Goal: Task Accomplishment & Management: Manage account settings

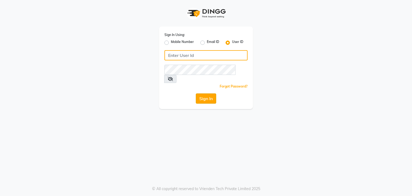
type input "hairartistsalon"
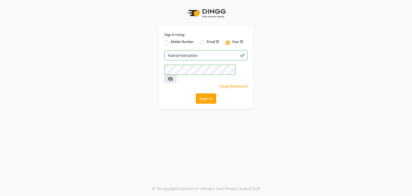
click at [209, 93] on button "Sign In" at bounding box center [206, 98] width 20 height 10
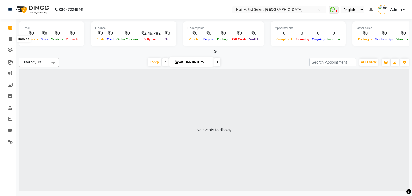
click at [9, 37] on icon at bounding box center [10, 39] width 3 height 4
select select "service"
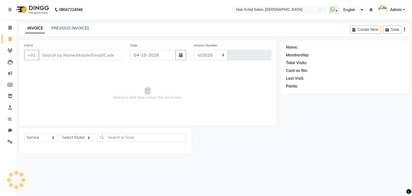
select select "7809"
type input "0908"
select select "package"
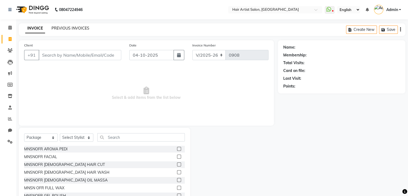
click at [72, 26] on link "PREVIOUS INVOICES" at bounding box center [70, 28] width 38 height 5
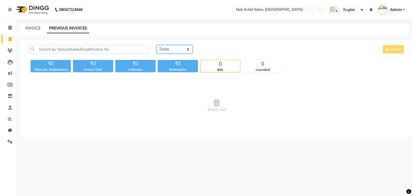
click at [186, 46] on select "[DATE] [DATE] Custom Range" at bounding box center [175, 49] width 36 height 8
select select "[DATE]"
click at [157, 45] on select "[DATE] [DATE] Custom Range" at bounding box center [175, 49] width 36 height 8
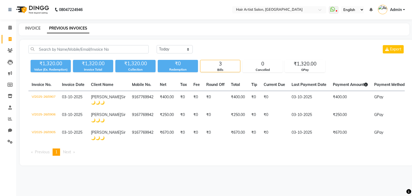
click at [25, 28] on link "INVOICE" at bounding box center [32, 28] width 15 height 5
select select "7809"
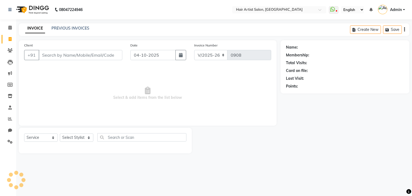
select select "package"
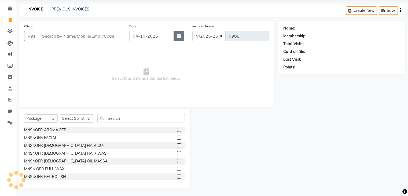
click at [181, 32] on button "button" at bounding box center [179, 36] width 11 height 10
select select "10"
select select "2025"
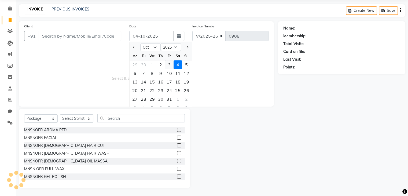
click at [166, 66] on div "3" at bounding box center [169, 64] width 9 height 9
type input "03-10-2025"
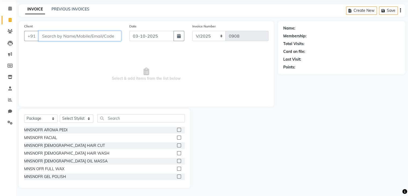
click at [79, 34] on input "Client" at bounding box center [80, 36] width 83 height 10
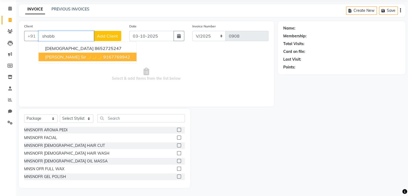
click at [67, 59] on span "[PERSON_NAME] Sir🌙🌙🌙" at bounding box center [73, 56] width 57 height 5
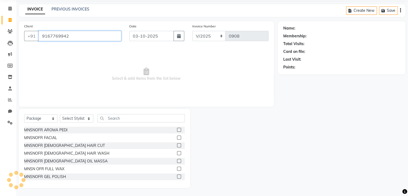
type input "9167769942"
select select "1: Object"
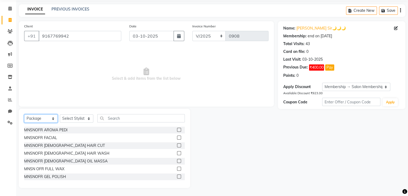
drag, startPoint x: 42, startPoint y: 119, endPoint x: 34, endPoint y: 134, distance: 16.6
click at [34, 134] on div "Select Service Product Membership Package Voucher Prepaid Gift Card Select Styl…" at bounding box center [104, 148] width 171 height 79
select select "service"
click at [24, 123] on select "Select Service Product Membership Package Voucher Prepaid Gift Card" at bounding box center [41, 118] width 34 height 8
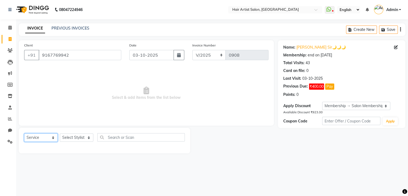
scroll to position [0, 0]
click at [83, 140] on select "Select Stylist Aman channd nisha zimur SALON [PERSON_NAME] [PERSON_NAME] Mam [P…" at bounding box center [77, 137] width 34 height 8
select select "70426"
click at [60, 134] on select "Select Stylist Aman channd nisha zimur SALON [PERSON_NAME] [PERSON_NAME] Mam [P…" at bounding box center [77, 137] width 34 height 8
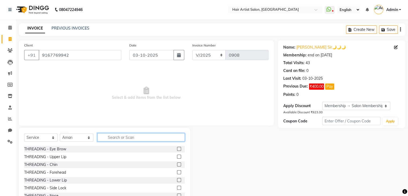
click at [117, 137] on input "text" at bounding box center [140, 137] width 87 height 8
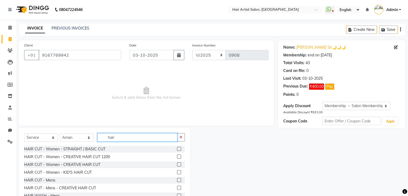
type input "hair"
click at [177, 178] on label at bounding box center [179, 180] width 4 height 4
click at [177, 178] on input "checkbox" at bounding box center [178, 179] width 3 height 3
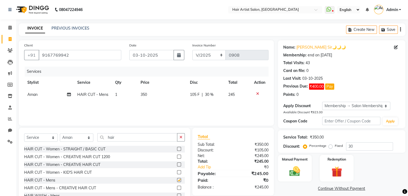
checkbox input "false"
click at [144, 94] on span "350" at bounding box center [144, 94] width 6 height 5
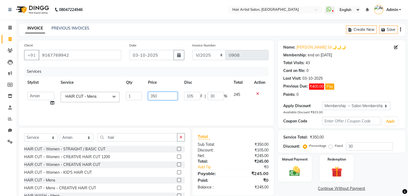
click at [153, 95] on input "350" at bounding box center [163, 96] width 30 height 8
type input "150"
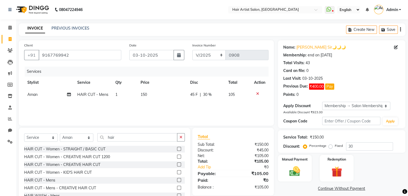
click at [197, 103] on div "Services Stylist Service Qty Price Disc Total Action Aman HAIR CUT - Mens 1 150…" at bounding box center [146, 94] width 244 height 54
click at [211, 94] on span "30 %" at bounding box center [207, 95] width 9 height 6
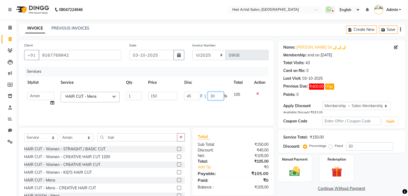
click at [220, 95] on input "30" at bounding box center [216, 96] width 16 height 8
type input "3"
type input "0"
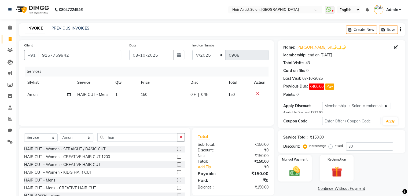
click at [224, 112] on div "Services Stylist Service Qty Price Disc Total Action Aman HAIR CUT - Mens 1 150…" at bounding box center [146, 94] width 244 height 54
click at [293, 168] on img at bounding box center [295, 171] width 18 height 13
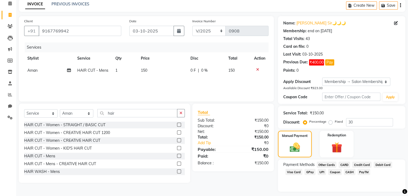
scroll to position [39, 0]
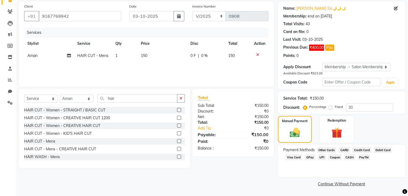
click at [310, 159] on span "GPay" at bounding box center [309, 157] width 11 height 6
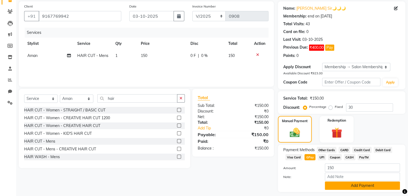
click at [345, 187] on button "Add Payment" at bounding box center [362, 185] width 75 height 8
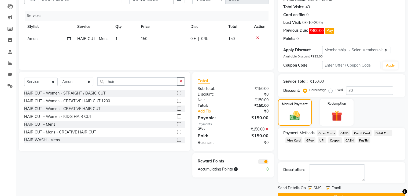
scroll to position [69, 0]
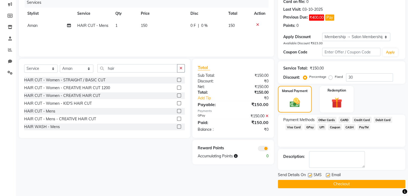
click at [341, 183] on button "Checkout" at bounding box center [341, 184] width 127 height 8
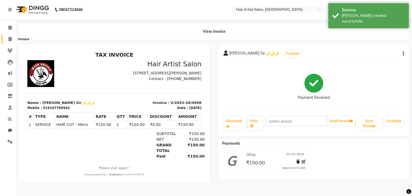
click at [10, 39] on icon at bounding box center [10, 39] width 3 height 4
select select "7809"
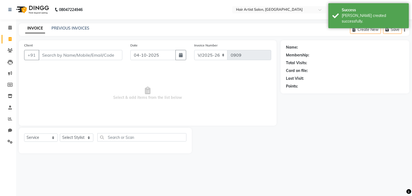
select select "package"
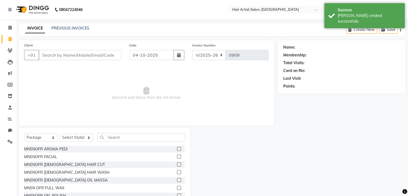
click at [111, 57] on input "Client" at bounding box center [80, 55] width 83 height 10
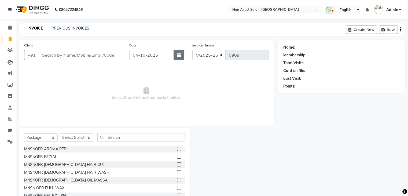
click at [183, 52] on button "button" at bounding box center [179, 55] width 11 height 10
select select "10"
select select "2025"
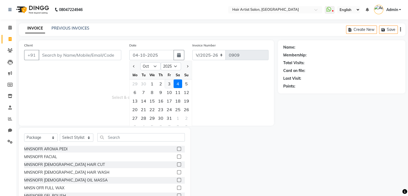
click at [168, 82] on div "3" at bounding box center [169, 83] width 9 height 9
type input "03-10-2025"
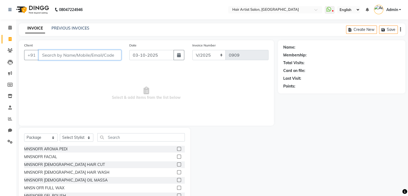
click at [91, 53] on input "Client" at bounding box center [80, 55] width 83 height 10
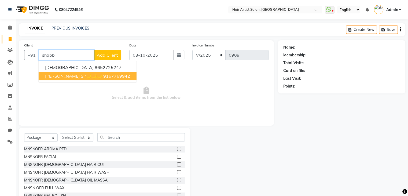
click at [72, 78] on span "[PERSON_NAME] Sir🌙🌙🌙" at bounding box center [73, 75] width 57 height 5
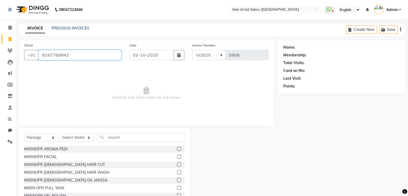
type input "9167769942"
select select "1: Object"
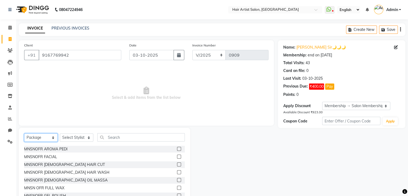
drag, startPoint x: 51, startPoint y: 139, endPoint x: 37, endPoint y: 89, distance: 52.1
click at [37, 89] on div "Client [PHONE_NUMBER] Date [DATE] Invoice Number V/2025 V/[PHONE_NUMBER] Select…" at bounding box center [146, 123] width 263 height 167
select select "service"
click at [24, 134] on select "Select Service Product Membership Package Voucher Prepaid Gift Card" at bounding box center [41, 137] width 34 height 8
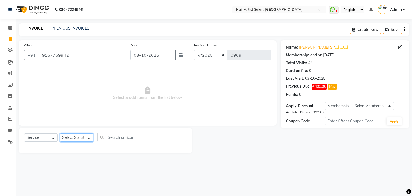
click at [75, 137] on select "Select Stylist Aman channd nisha zimur SALON [PERSON_NAME] [PERSON_NAME] Mam [P…" at bounding box center [77, 137] width 34 height 8
select select "70426"
click at [60, 134] on select "Select Stylist Aman channd nisha zimur SALON [PERSON_NAME] [PERSON_NAME] Mam [P…" at bounding box center [77, 137] width 34 height 8
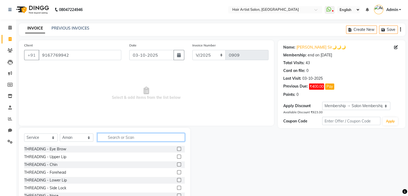
click at [110, 141] on input "text" at bounding box center [140, 137] width 87 height 8
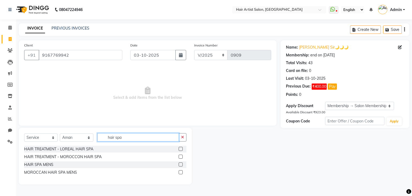
type input "hair spa"
click at [182, 149] on label at bounding box center [181, 149] width 4 height 4
click at [182, 149] on input "checkbox" at bounding box center [180, 148] width 3 height 3
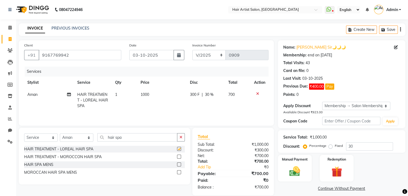
checkbox input "false"
click at [145, 95] on span "1000" at bounding box center [145, 94] width 9 height 5
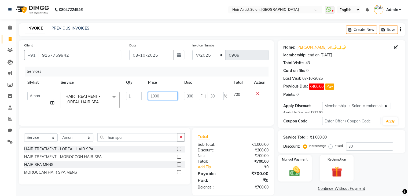
click at [161, 96] on input "1000" at bounding box center [163, 96] width 30 height 8
type input "1"
type input "1800"
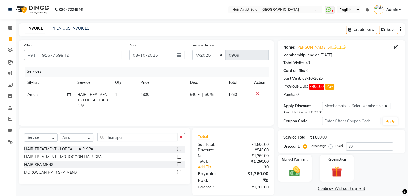
click at [175, 104] on td "1800" at bounding box center [162, 100] width 50 height 23
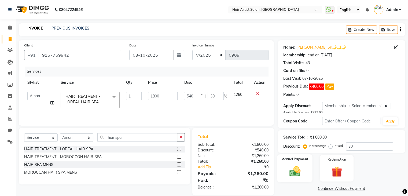
click at [298, 173] on img at bounding box center [295, 171] width 18 height 13
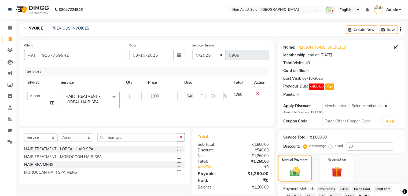
scroll to position [39, 0]
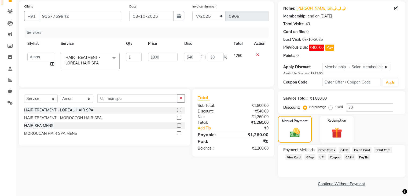
click at [310, 154] on div "GPay" at bounding box center [308, 157] width 13 height 7
click at [310, 158] on span "GPay" at bounding box center [309, 157] width 11 height 6
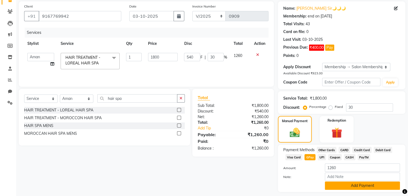
click at [346, 184] on button "Add Payment" at bounding box center [362, 185] width 75 height 8
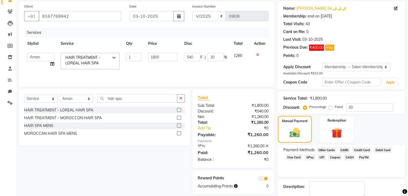
scroll to position [69, 0]
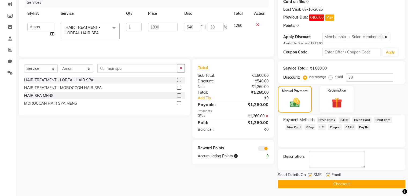
click at [352, 183] on button "Checkout" at bounding box center [341, 184] width 127 height 8
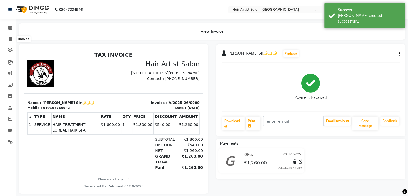
click at [9, 37] on icon at bounding box center [10, 39] width 3 height 4
select select "7809"
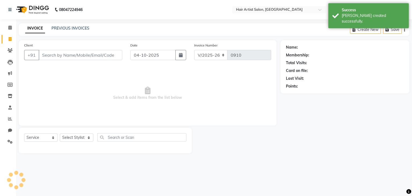
select select "package"
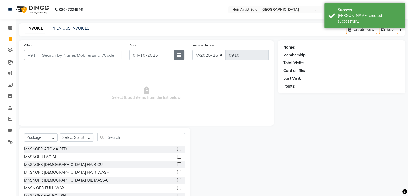
click at [178, 54] on icon "button" at bounding box center [179, 55] width 4 height 4
select select "10"
select select "2025"
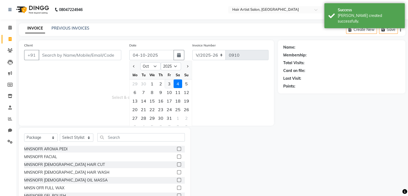
click at [168, 84] on div "3" at bounding box center [169, 83] width 9 height 9
type input "03-10-2025"
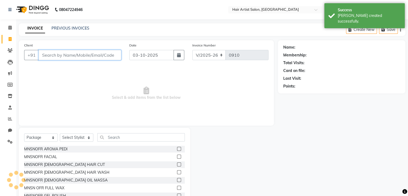
click at [92, 57] on input "Client" at bounding box center [80, 55] width 83 height 10
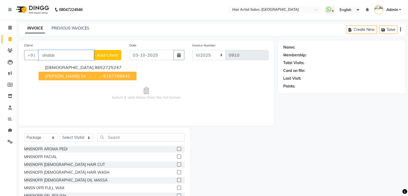
click at [79, 76] on span "[PERSON_NAME] Sir🌙🌙🌙" at bounding box center [73, 75] width 57 height 5
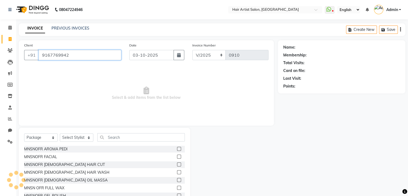
type input "9167769942"
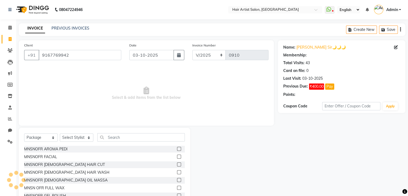
select select "1: Object"
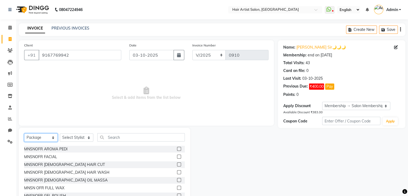
drag, startPoint x: 39, startPoint y: 138, endPoint x: 38, endPoint y: 134, distance: 4.4
click at [38, 134] on select "Select Service Product Membership Package Voucher Prepaid Gift Card" at bounding box center [41, 137] width 34 height 8
select select "service"
click at [24, 134] on select "Select Service Product Membership Package Voucher Prepaid Gift Card" at bounding box center [41, 137] width 34 height 8
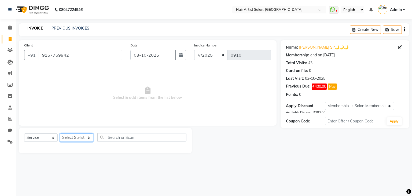
click at [83, 135] on select "Select Stylist Aman channd nisha zimur SALON [PERSON_NAME] [PERSON_NAME] Mam [P…" at bounding box center [77, 137] width 34 height 8
select select "70426"
click at [60, 134] on select "Select Stylist Aman channd nisha zimur SALON [PERSON_NAME] [PERSON_NAME] Mam [P…" at bounding box center [77, 137] width 34 height 8
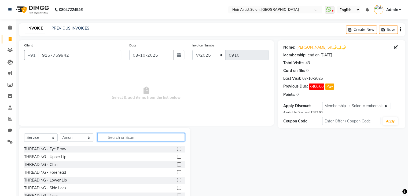
click at [121, 135] on input "text" at bounding box center [140, 137] width 87 height 8
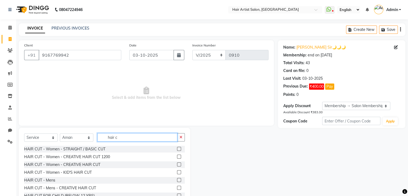
type input "hair c"
click at [177, 180] on label at bounding box center [179, 180] width 4 height 4
click at [177, 180] on input "checkbox" at bounding box center [178, 179] width 3 height 3
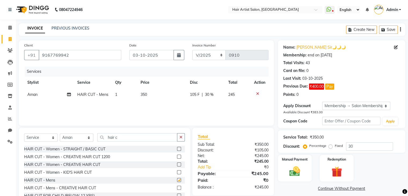
checkbox input "false"
click at [144, 97] on td "350" at bounding box center [162, 95] width 50 height 12
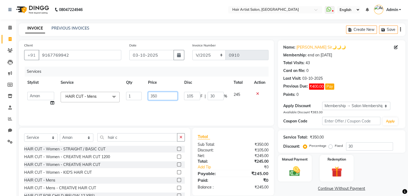
click at [153, 95] on input "350" at bounding box center [163, 96] width 30 height 8
type input "150"
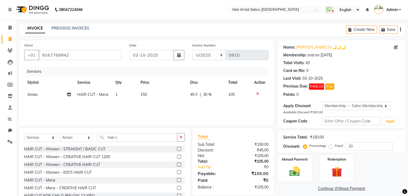
click at [216, 94] on div "45 F | 30 %" at bounding box center [206, 95] width 32 height 6
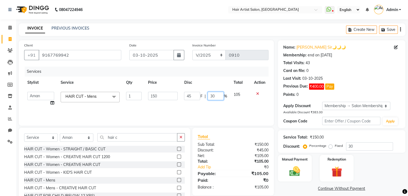
click at [217, 97] on input "30" at bounding box center [216, 96] width 16 height 8
type input "3"
type input "0"
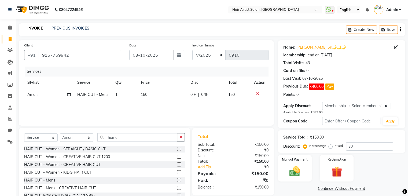
click at [224, 106] on div "Services Stylist Service Qty Price Disc Total Action Aman HAIR CUT - Mens 1 150…" at bounding box center [146, 94] width 244 height 54
click at [297, 169] on img at bounding box center [295, 171] width 18 height 13
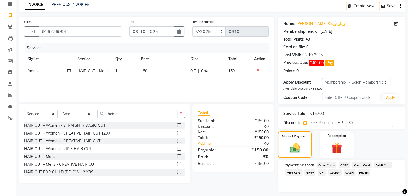
scroll to position [39, 0]
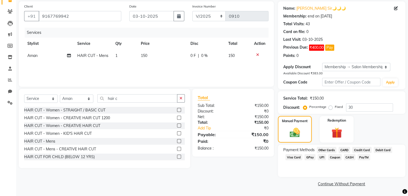
click at [308, 155] on span "GPay" at bounding box center [309, 157] width 11 height 6
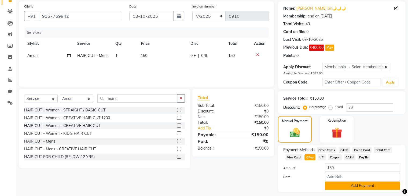
click at [352, 188] on button "Add Payment" at bounding box center [362, 185] width 75 height 8
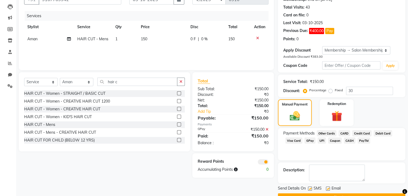
scroll to position [69, 0]
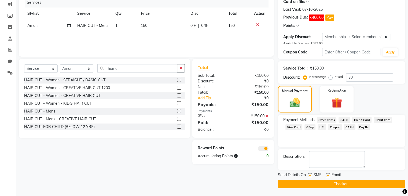
click at [367, 183] on button "Checkout" at bounding box center [341, 184] width 127 height 8
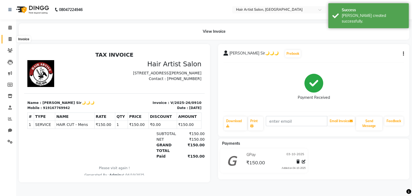
click at [8, 41] on span at bounding box center [9, 39] width 9 height 6
select select "7809"
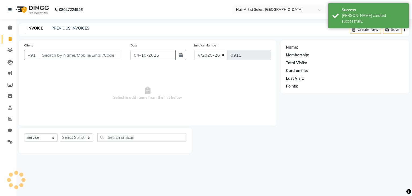
select select "package"
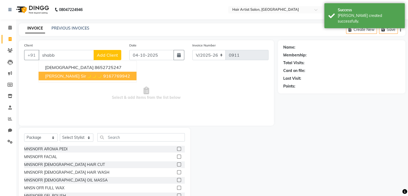
click at [61, 77] on span "[PERSON_NAME] Sir🌙🌙🌙" at bounding box center [73, 75] width 57 height 5
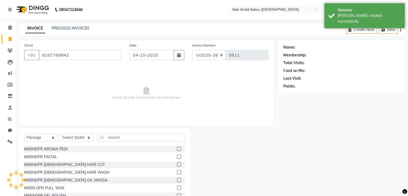
type input "9167769942"
select select "1: Object"
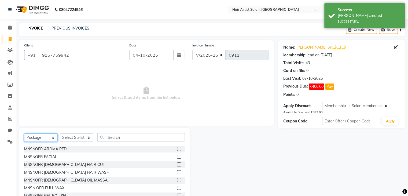
drag, startPoint x: 52, startPoint y: 136, endPoint x: 37, endPoint y: 89, distance: 49.6
click at [37, 89] on div "Client [PHONE_NUMBER] Date [DATE] Invoice Number V/2025 V/[PHONE_NUMBER] Select…" at bounding box center [146, 123] width 263 height 167
select select "service"
click at [24, 134] on select "Select Service Product Membership Package Voucher Prepaid Gift Card" at bounding box center [41, 137] width 34 height 8
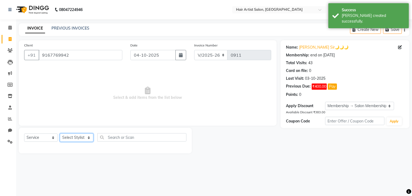
click at [76, 141] on select "Select Stylist Aman channd nisha zimur SALON [PERSON_NAME] [PERSON_NAME] Mam [P…" at bounding box center [77, 137] width 34 height 8
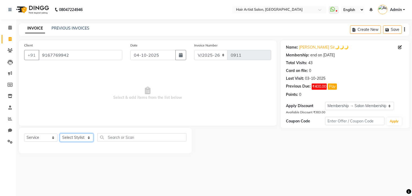
select select "93498"
click at [60, 134] on select "Select Stylist Aman channd nisha zimur SALON [PERSON_NAME] [PERSON_NAME] Mam [P…" at bounding box center [77, 137] width 34 height 8
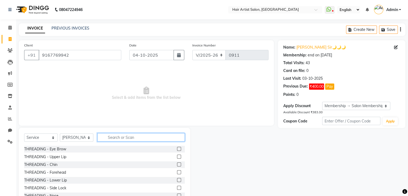
click at [117, 139] on input "text" at bounding box center [140, 137] width 87 height 8
click at [117, 139] on input "n" at bounding box center [140, 137] width 87 height 8
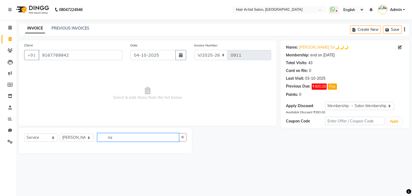
type input "n"
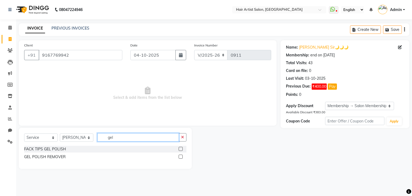
type input "gel"
click at [181, 150] on label at bounding box center [181, 149] width 4 height 4
click at [181, 150] on input "checkbox" at bounding box center [180, 148] width 3 height 3
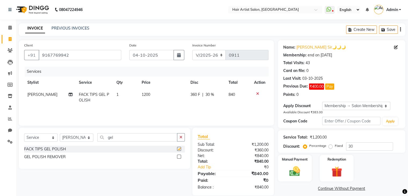
checkbox input "false"
click at [151, 95] on td "1200" at bounding box center [162, 98] width 49 height 18
select select "93498"
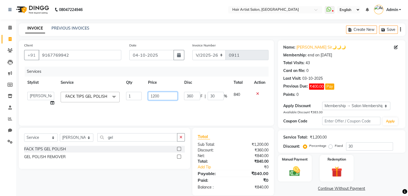
click at [173, 95] on input "1200" at bounding box center [163, 96] width 30 height 8
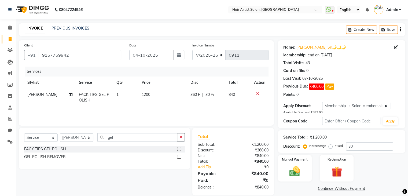
click at [211, 92] on span "30 %" at bounding box center [209, 95] width 9 height 6
select select "93498"
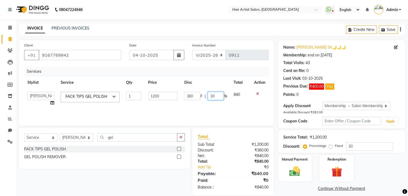
click at [216, 95] on input "30" at bounding box center [216, 96] width 16 height 8
type input "3"
type input "50"
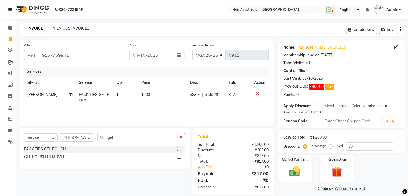
click at [223, 108] on div "Services Stylist Service Qty Price Disc Total Action [PERSON_NAME] FACK TIPS GE…" at bounding box center [146, 94] width 244 height 54
click at [152, 93] on td "1200" at bounding box center [162, 98] width 49 height 18
select select "93498"
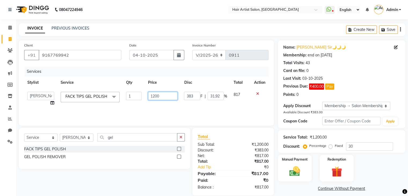
click at [164, 98] on input "1200" at bounding box center [163, 96] width 30 height 8
type input "1"
type input "600"
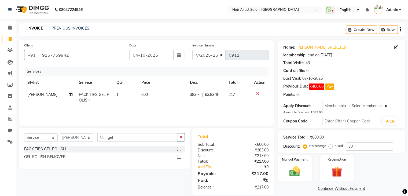
click at [216, 97] on span "63.83 %" at bounding box center [212, 95] width 14 height 6
select select "93498"
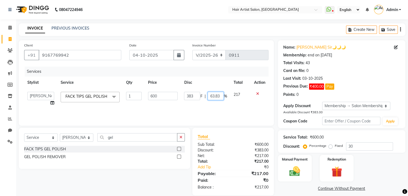
click at [219, 98] on input "63.83" at bounding box center [216, 96] width 16 height 8
type input "6"
type input "0"
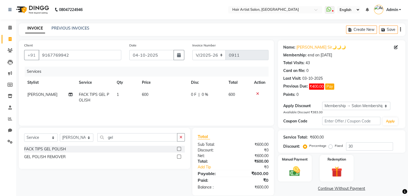
click at [215, 109] on div "Services Stylist Service Qty Price Disc Total Action [PERSON_NAME] FACK TIPS GE…" at bounding box center [146, 94] width 244 height 54
click at [178, 57] on icon "button" at bounding box center [179, 55] width 4 height 4
select select "10"
select select "2025"
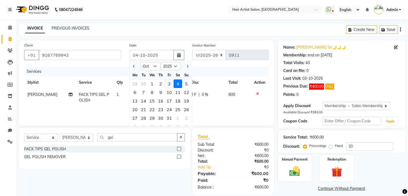
click at [167, 81] on div "3" at bounding box center [169, 83] width 9 height 9
type input "03-10-2025"
type input "0"
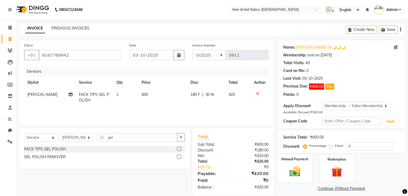
click at [297, 168] on img at bounding box center [295, 171] width 18 height 13
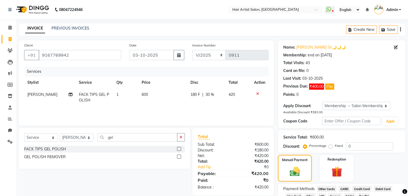
click at [206, 95] on span "30 %" at bounding box center [209, 95] width 9 height 6
select select "93498"
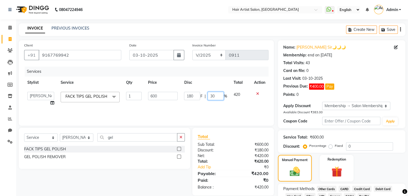
click at [214, 95] on input "30" at bounding box center [216, 96] width 16 height 8
type input "3"
type input "0"
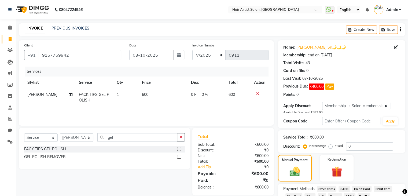
click at [221, 105] on td "0 F | 0 %" at bounding box center [207, 98] width 38 height 18
select select "93498"
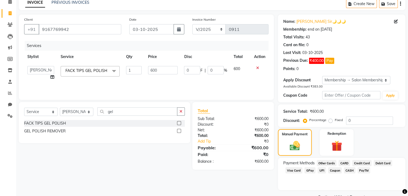
scroll to position [39, 0]
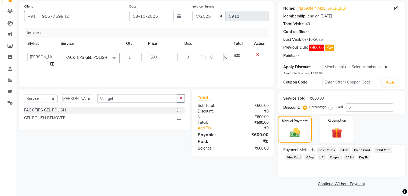
click at [309, 156] on span "GPay" at bounding box center [309, 157] width 11 height 6
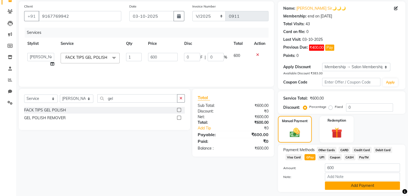
click at [342, 185] on button "Add Payment" at bounding box center [362, 185] width 75 height 8
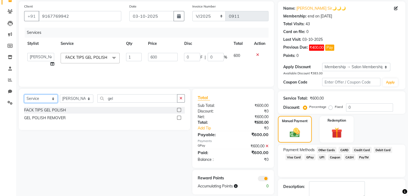
click at [49, 100] on select "Select Service Product Membership Package Voucher Prepaid Gift Card" at bounding box center [41, 98] width 34 height 8
click at [24, 95] on select "Select Service Product Membership Package Voucher Prepaid Gift Card" at bounding box center [41, 98] width 34 height 8
click at [85, 99] on select "Select Stylist Aman channd nisha zimur SALON [PERSON_NAME] [PERSON_NAME] Mam [P…" at bounding box center [77, 98] width 34 height 8
select select "70430"
click at [60, 95] on select "Select Stylist Aman channd nisha zimur SALON [PERSON_NAME] [PERSON_NAME] Mam [P…" at bounding box center [77, 98] width 34 height 8
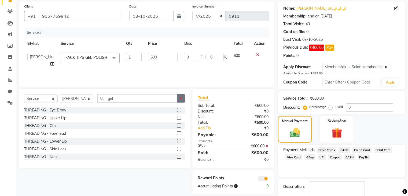
click at [178, 97] on button "button" at bounding box center [181, 98] width 8 height 8
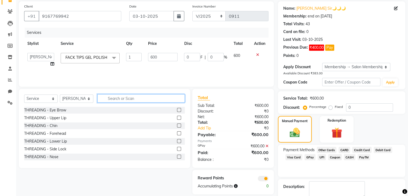
click at [168, 98] on input "text" at bounding box center [140, 98] width 87 height 8
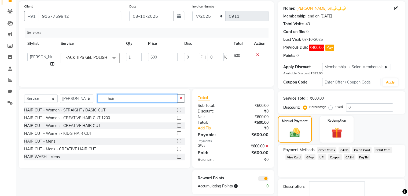
type input "hair"
click at [177, 111] on label at bounding box center [179, 110] width 4 height 4
click at [177, 111] on input "checkbox" at bounding box center [178, 109] width 3 height 3
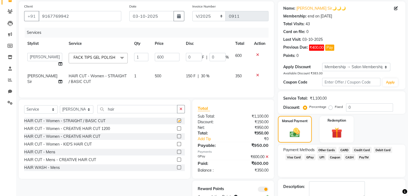
checkbox input "false"
click at [204, 79] on span "30 %" at bounding box center [205, 76] width 9 height 6
select select "70430"
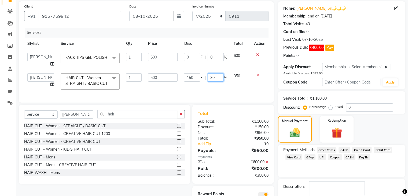
click at [214, 80] on input "30" at bounding box center [216, 77] width 16 height 8
type input "3"
type input "0"
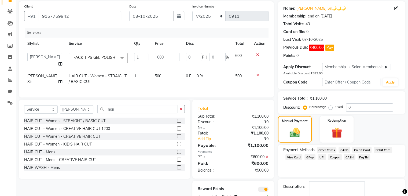
click at [155, 78] on span "500" at bounding box center [158, 75] width 6 height 5
select select "70430"
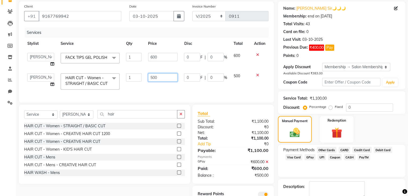
click at [151, 78] on input "500" at bounding box center [163, 77] width 30 height 8
type input "700"
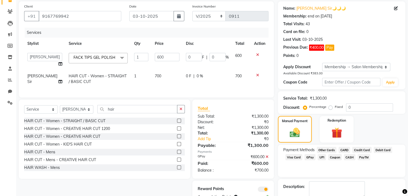
click at [165, 87] on td "700" at bounding box center [167, 79] width 31 height 18
select select "70430"
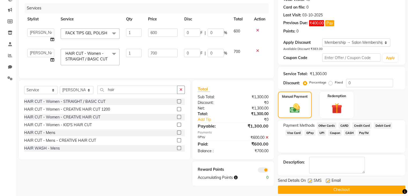
scroll to position [73, 0]
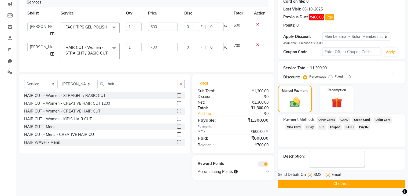
click at [321, 179] on button "Checkout" at bounding box center [341, 183] width 127 height 8
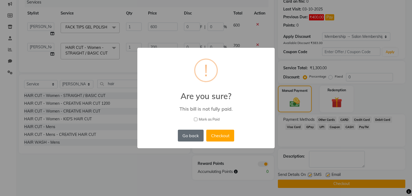
click at [196, 135] on button "Go back" at bounding box center [191, 136] width 26 height 12
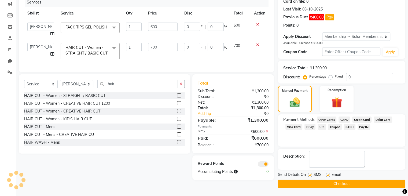
click at [267, 133] on icon at bounding box center [267, 132] width 3 height 4
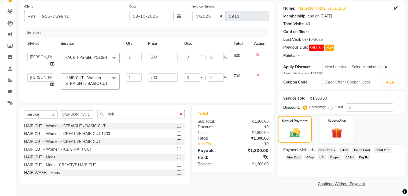
click at [224, 130] on div "Discount:" at bounding box center [213, 127] width 39 height 6
click at [312, 154] on span "GPay" at bounding box center [309, 157] width 11 height 6
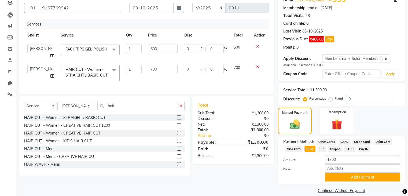
scroll to position [55, 0]
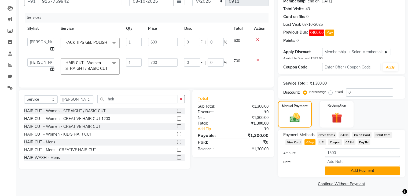
click at [356, 173] on button "Add Payment" at bounding box center [362, 170] width 75 height 8
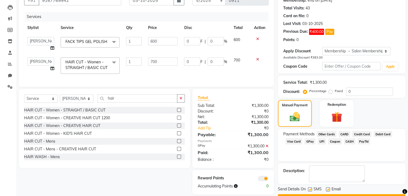
click at [382, 194] on button "Checkout" at bounding box center [341, 198] width 127 height 8
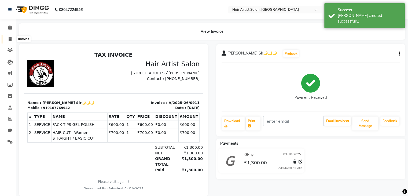
click at [8, 38] on span at bounding box center [9, 39] width 9 height 6
select select "7809"
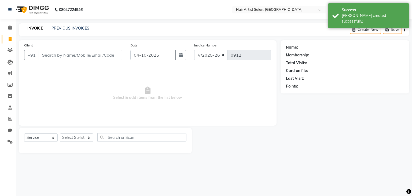
select select "package"
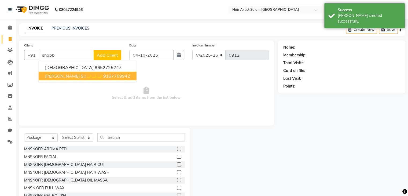
click at [57, 76] on span "[PERSON_NAME] Sir🌙🌙🌙" at bounding box center [73, 75] width 57 height 5
type input "9167769942"
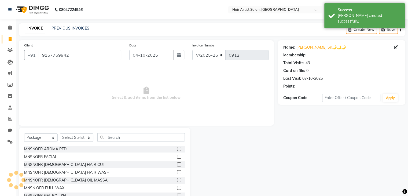
select select "1: Object"
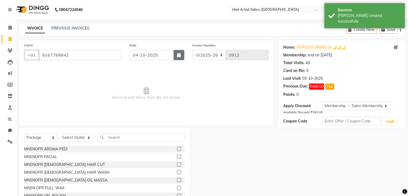
click at [179, 58] on button "button" at bounding box center [179, 55] width 11 height 10
select select "10"
select select "2025"
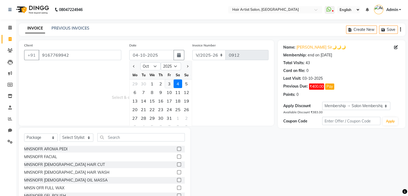
click at [169, 82] on div "3" at bounding box center [169, 83] width 9 height 9
type input "03-10-2025"
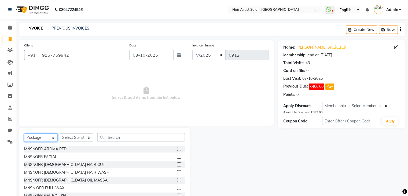
click at [41, 141] on select "Select Service Product Membership Package Voucher Prepaid Gift Card" at bounding box center [41, 137] width 34 height 8
select select "service"
click at [24, 134] on select "Select Service Product Membership Package Voucher Prepaid Gift Card" at bounding box center [41, 137] width 34 height 8
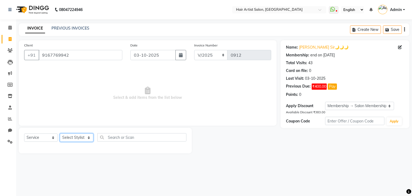
click at [78, 139] on select "Select Stylist Aman channd nisha zimur SALON [PERSON_NAME] [PERSON_NAME] Mam [P…" at bounding box center [77, 137] width 34 height 8
select select "70426"
click at [60, 134] on select "Select Stylist Aman channd nisha zimur SALON [PERSON_NAME] [PERSON_NAME] Mam [P…" at bounding box center [77, 137] width 34 height 8
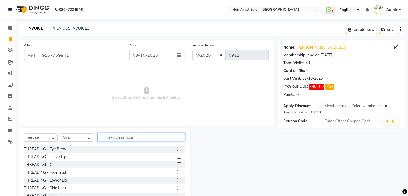
click at [119, 138] on input "text" at bounding box center [140, 137] width 87 height 8
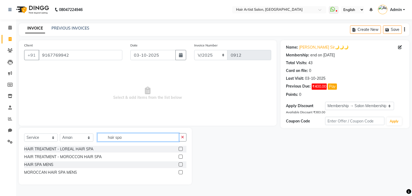
type input "hair spa"
click at [181, 149] on label at bounding box center [181, 149] width 4 height 4
click at [181, 149] on input "checkbox" at bounding box center [180, 148] width 3 height 3
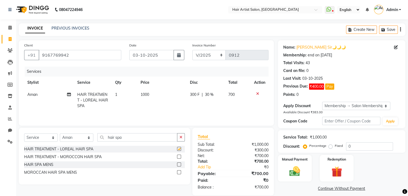
checkbox input "false"
click at [149, 96] on td "1000" at bounding box center [162, 100] width 50 height 23
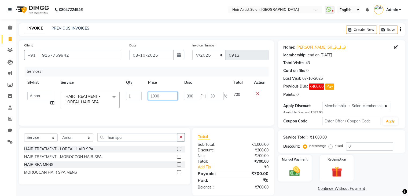
click at [167, 96] on input "1000" at bounding box center [163, 96] width 30 height 8
type input "1"
type input "1800"
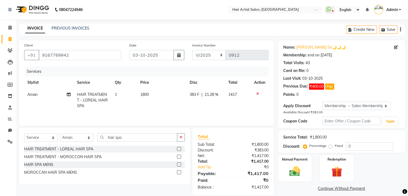
click at [183, 106] on tr "Aman HAIR TREATMENT - LOREAL HAIR SPA 1 1800 383 F | 21.28 % 1417" at bounding box center [146, 100] width 244 height 23
click at [213, 97] on span "21.28 %" at bounding box center [212, 95] width 14 height 6
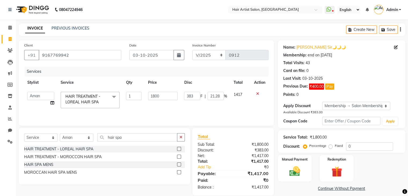
click at [224, 96] on span "%" at bounding box center [225, 96] width 3 height 6
drag, startPoint x: 217, startPoint y: 94, endPoint x: 221, endPoint y: 95, distance: 3.6
click at [221, 95] on input "21.28" at bounding box center [216, 96] width 16 height 8
type input "2"
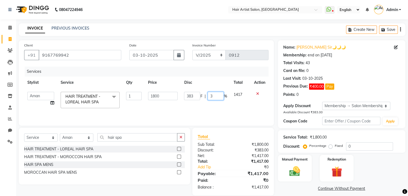
type input "30"
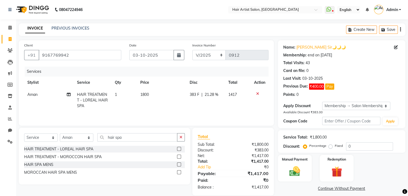
click at [229, 106] on tr "Aman HAIR TREATMENT - LOREAL HAIR SPA 1 1800 383 F | 21.28 % 1417" at bounding box center [146, 100] width 244 height 23
click at [211, 96] on span "21.28 %" at bounding box center [212, 95] width 14 height 6
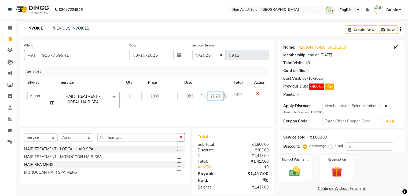
click at [222, 95] on input "21.28" at bounding box center [216, 96] width 16 height 8
type input "2"
type input "0"
click at [216, 103] on td "383 F | 0 %" at bounding box center [205, 100] width 49 height 23
click at [162, 96] on input "1800" at bounding box center [163, 96] width 30 height 8
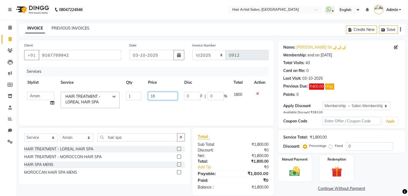
type input "1"
type input "1260"
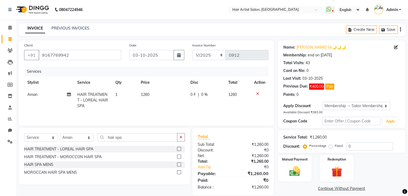
click at [172, 108] on td "1260" at bounding box center [163, 100] width 50 height 23
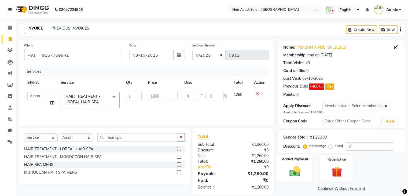
click at [302, 166] on img at bounding box center [295, 171] width 18 height 13
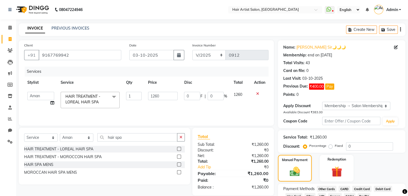
scroll to position [39, 0]
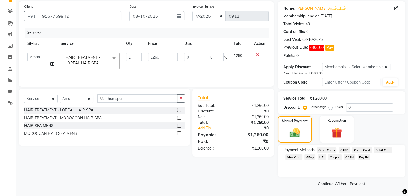
click at [309, 157] on span "GPay" at bounding box center [309, 157] width 11 height 6
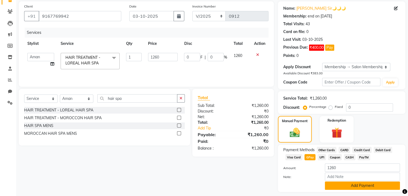
click at [362, 187] on button "Add Payment" at bounding box center [362, 185] width 75 height 8
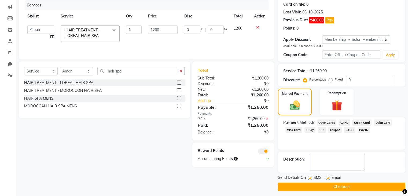
scroll to position [69, 0]
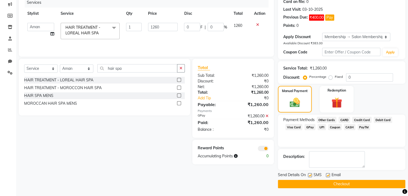
click at [349, 181] on button "Checkout" at bounding box center [341, 184] width 127 height 8
